Goal: Communication & Community: Answer question/provide support

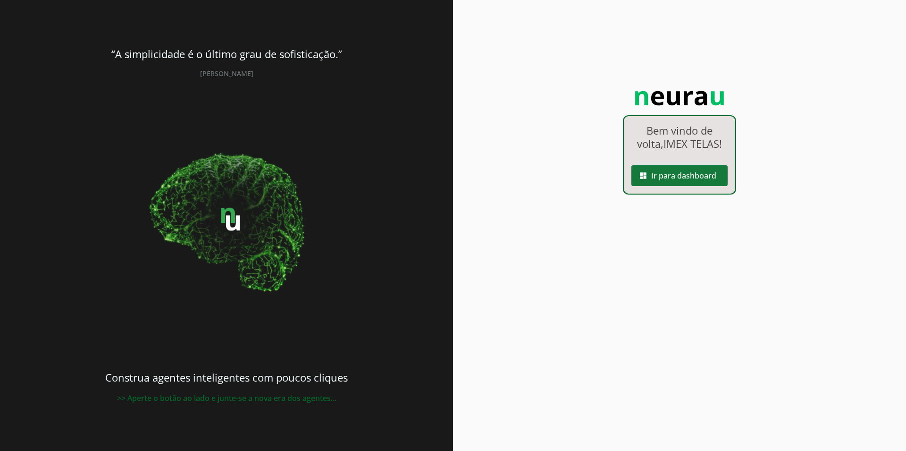
click at [673, 180] on span at bounding box center [680, 175] width 96 height 23
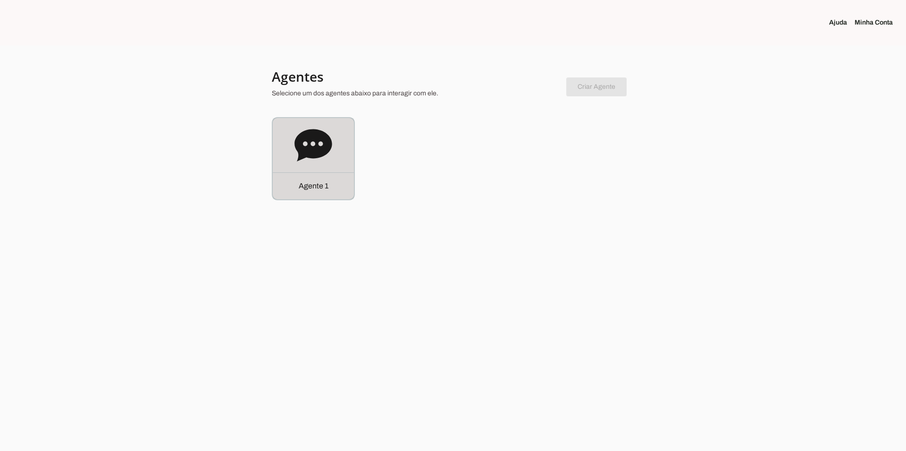
click at [294, 157] on div "Agente 1" at bounding box center [313, 158] width 81 height 81
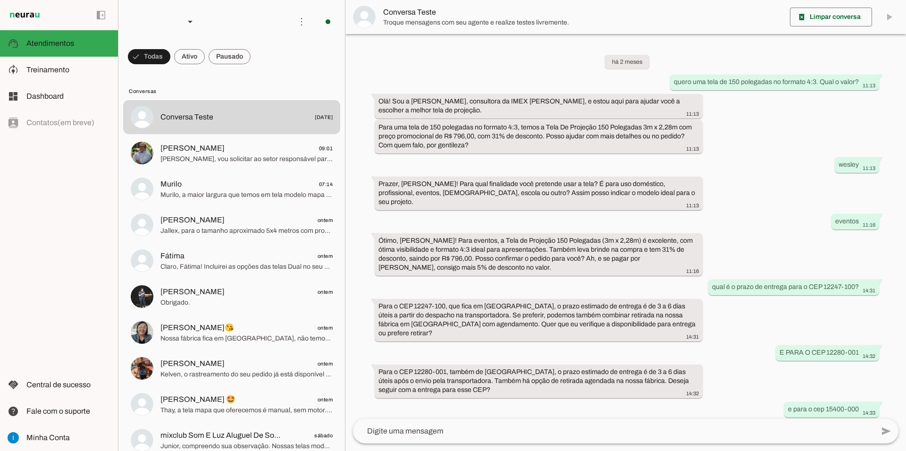
scroll to position [431, 0]
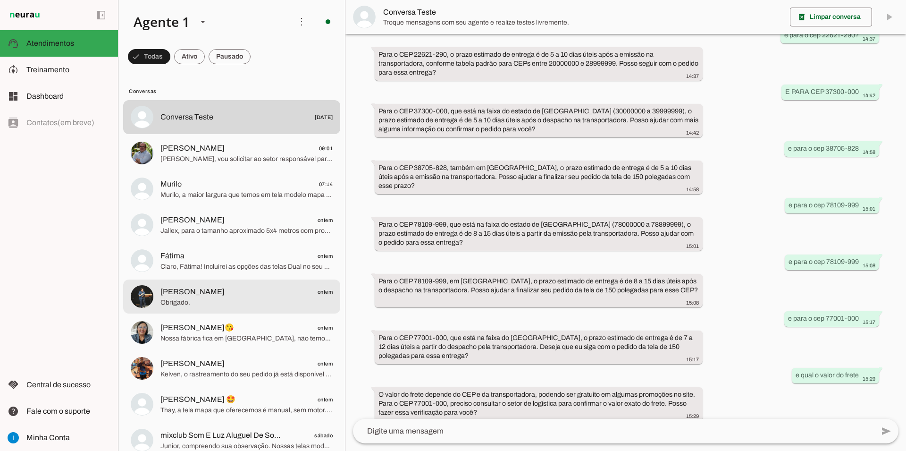
click at [253, 298] on span "Obrigado." at bounding box center [246, 302] width 172 height 9
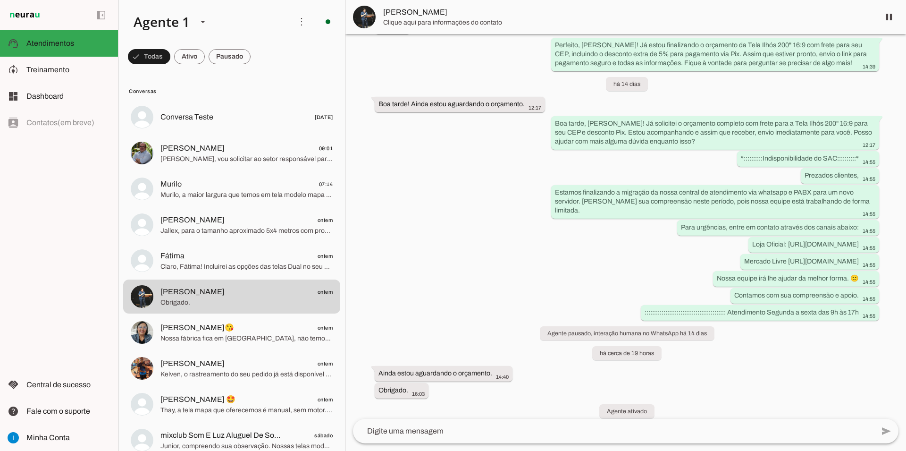
scroll to position [4804, 0]
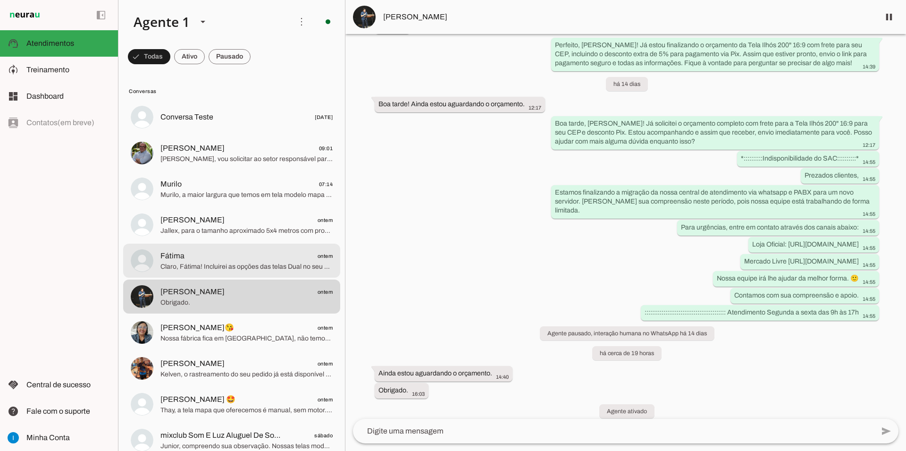
click at [268, 262] on span "Claro, Fátima! Incluirei as opções das telas Dual no seu e-mail, com todas as i…" at bounding box center [246, 266] width 172 height 9
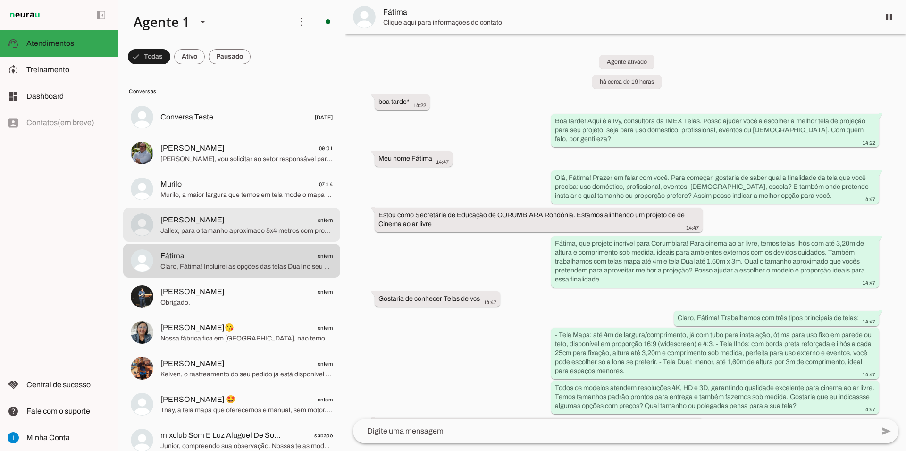
scroll to position [879, 0]
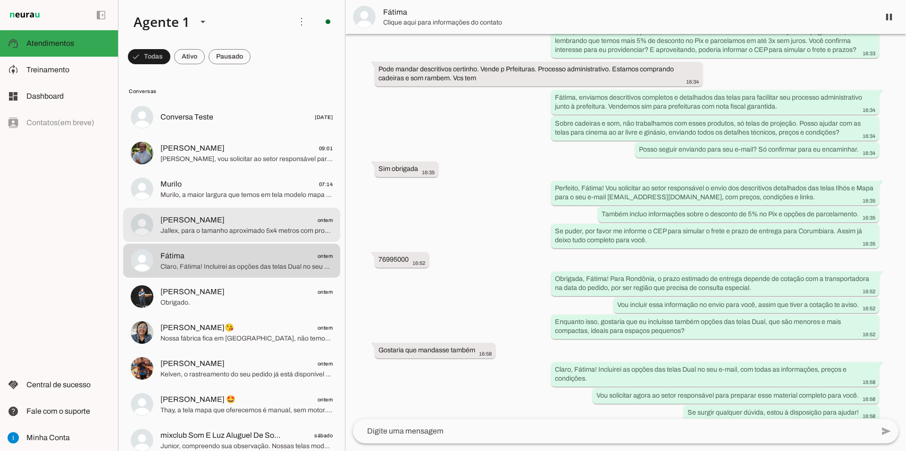
click at [241, 208] on md-item "[PERSON_NAME] ontem Jallex, para o tamanho aproximado 5x4 metros com proporção …" at bounding box center [231, 225] width 217 height 34
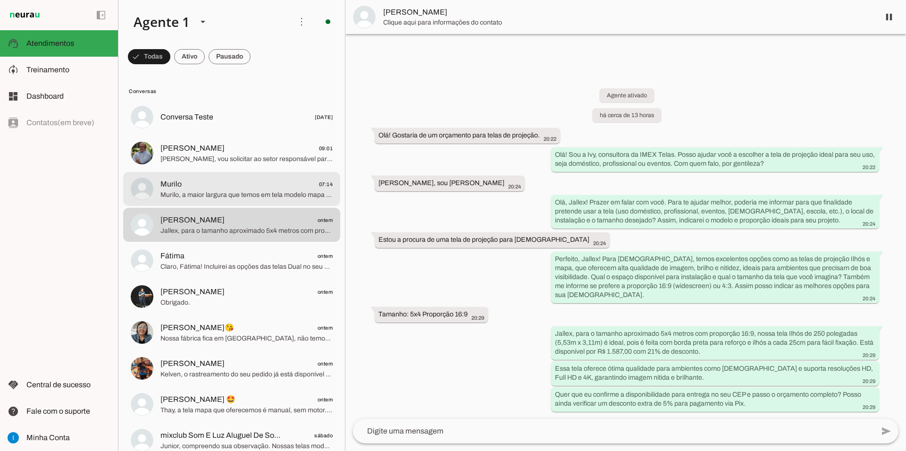
click at [246, 178] on span "Murilo 07:14" at bounding box center [246, 184] width 172 height 12
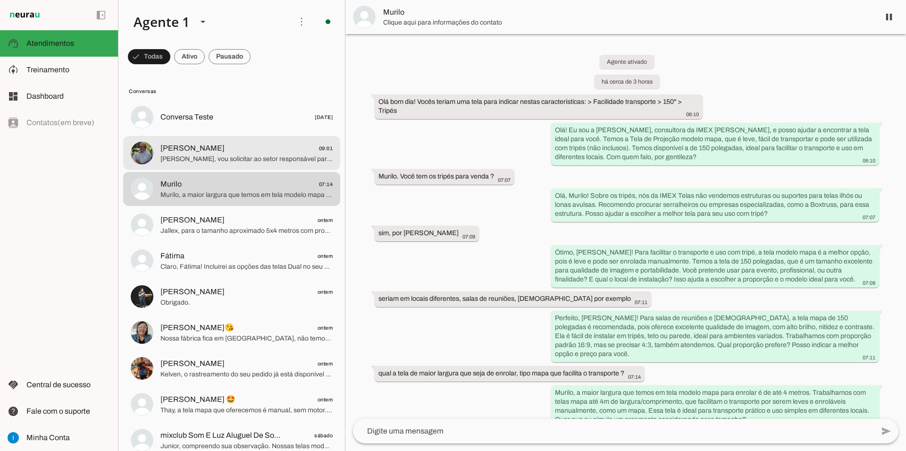
click at [247, 154] on span "[PERSON_NAME], vou solicitar ao setor responsável para gerar o link de pagament…" at bounding box center [246, 158] width 172 height 9
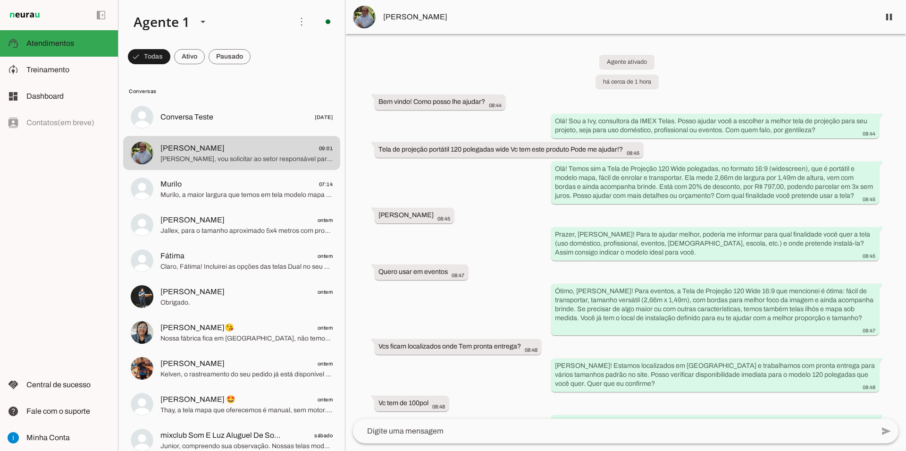
click at [360, 18] on img at bounding box center [364, 17] width 23 height 23
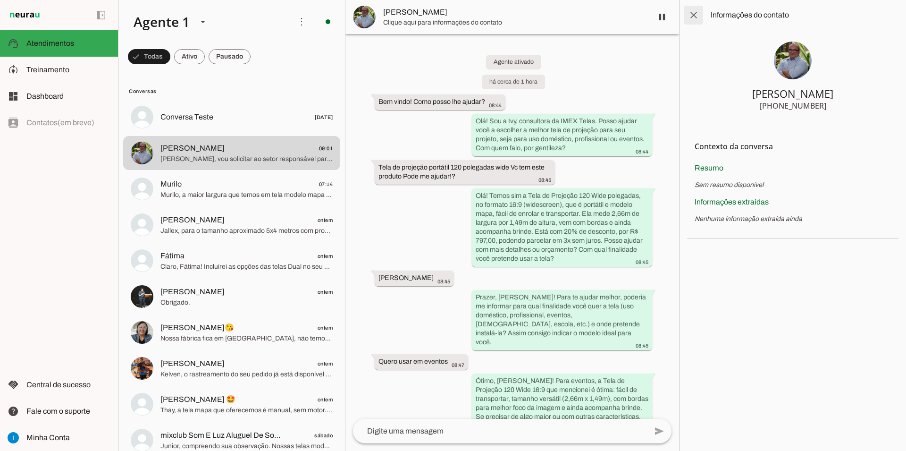
click at [696, 11] on span at bounding box center [694, 15] width 23 height 23
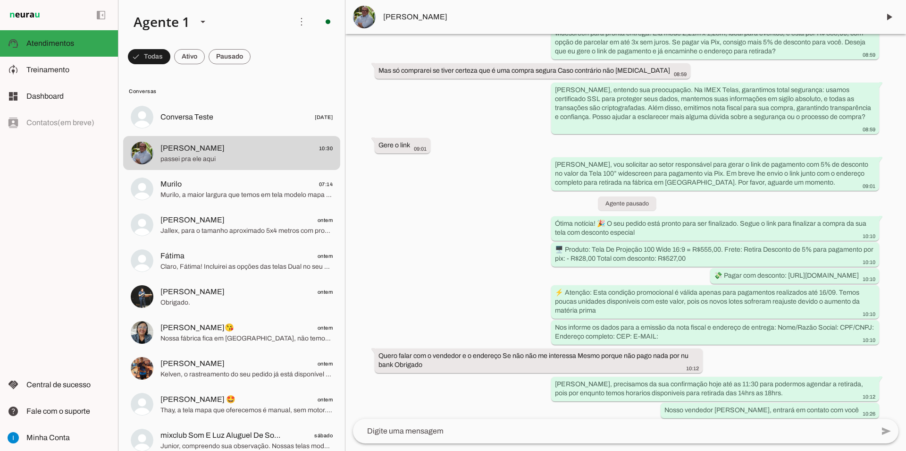
scroll to position [800, 0]
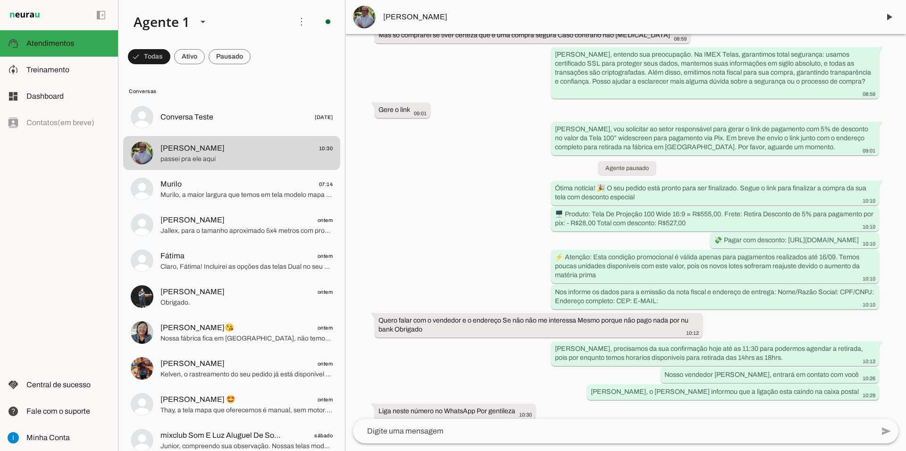
click at [713, 393] on div "Agente ativado há cerca de 2 horas Bem vindo! Como posso lhe ajudar? 08:44 Olá!…" at bounding box center [626, 226] width 561 height 385
click at [775, 287] on div "Nos informe os dados para a emissão da nota fiscal e endereço de entrega: Nome/…" at bounding box center [715, 297] width 321 height 21
click at [885, 16] on span at bounding box center [889, 17] width 23 height 23
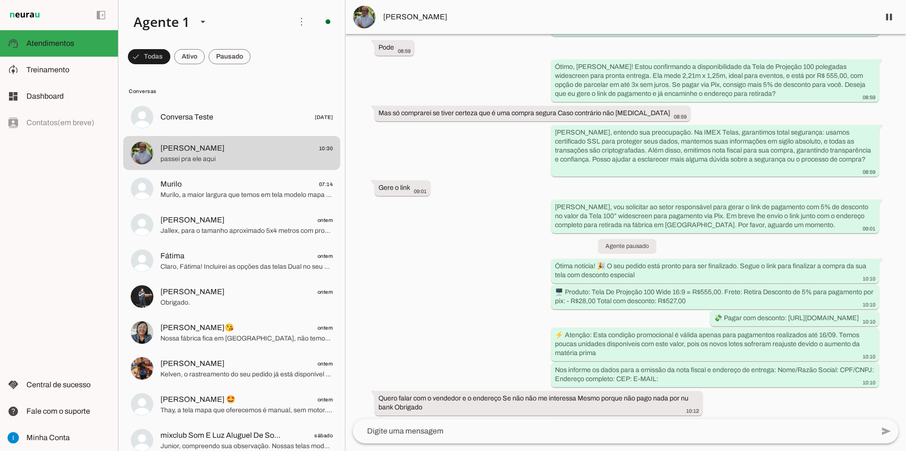
scroll to position [822, 0]
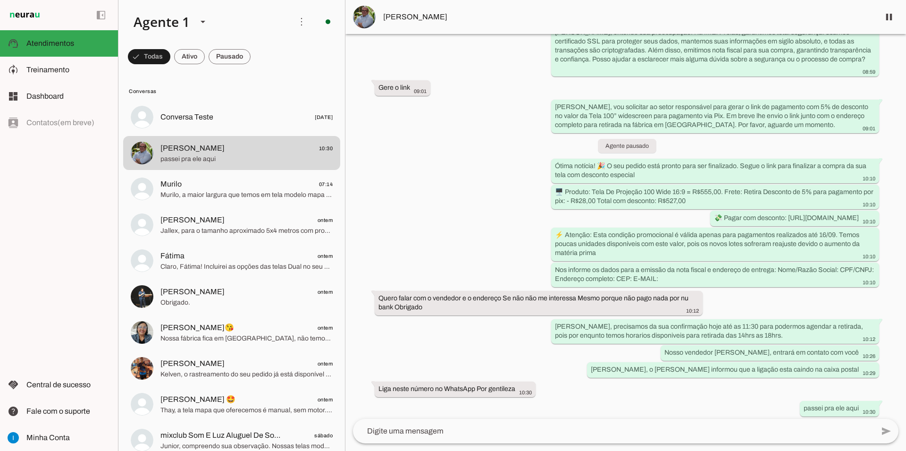
click at [365, 17] on img at bounding box center [364, 17] width 23 height 23
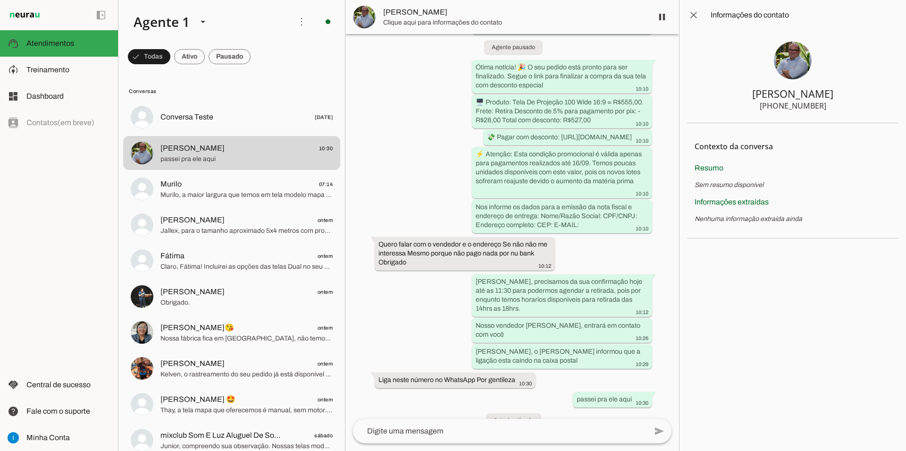
click at [787, 53] on img at bounding box center [793, 61] width 38 height 38
